Goal: Information Seeking & Learning: Find specific page/section

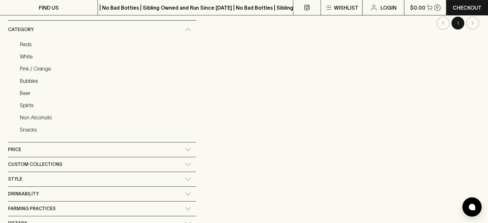
scroll to position [161, 0]
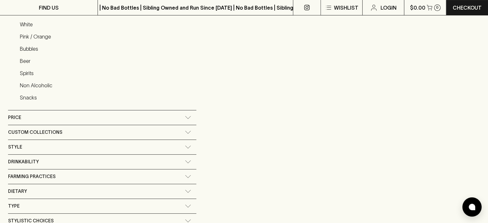
click at [182, 119] on div "Price" at bounding box center [102, 117] width 188 height 14
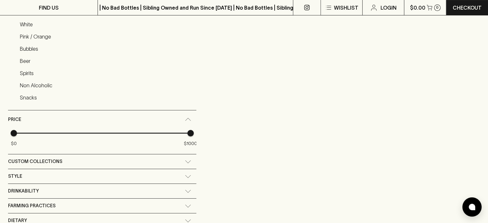
click at [185, 118] on icon at bounding box center [188, 119] width 6 height 3
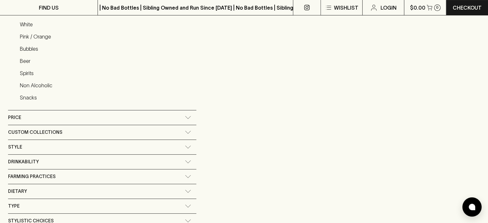
click at [185, 131] on icon at bounding box center [188, 132] width 6 height 3
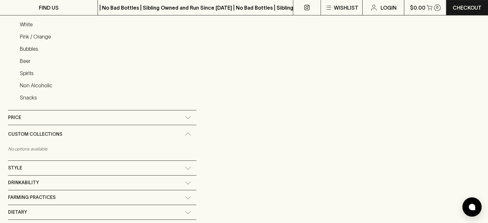
click at [184, 131] on div "Custom Collections" at bounding box center [102, 134] width 188 height 18
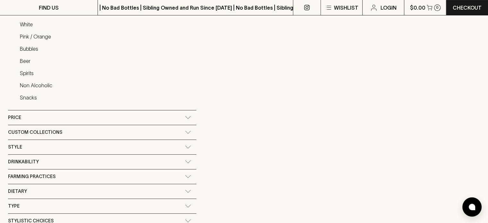
click at [186, 116] on icon at bounding box center [188, 117] width 6 height 3
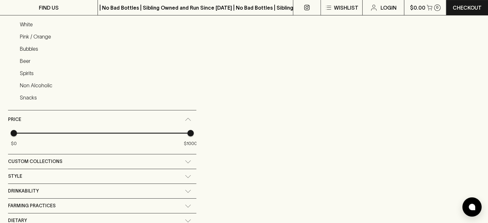
click at [186, 118] on icon at bounding box center [188, 119] width 6 height 3
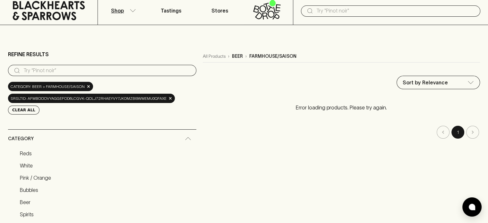
scroll to position [0, 0]
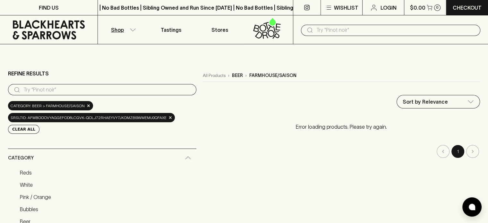
click at [82, 85] on input "search" at bounding box center [107, 90] width 168 height 10
type input "saison"
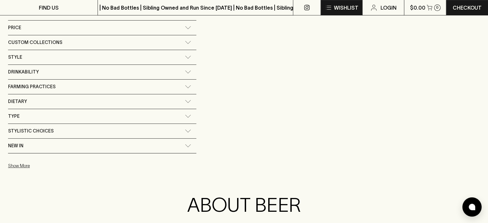
scroll to position [321, 0]
